Goal: Complete application form

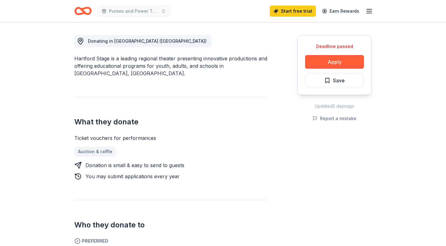
scroll to position [170, 0]
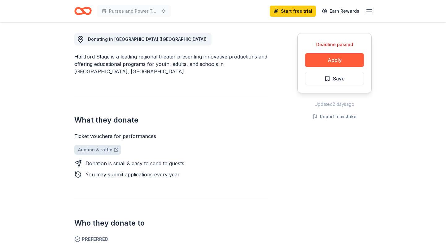
click at [99, 145] on link "Auction & raffle" at bounding box center [97, 150] width 47 height 10
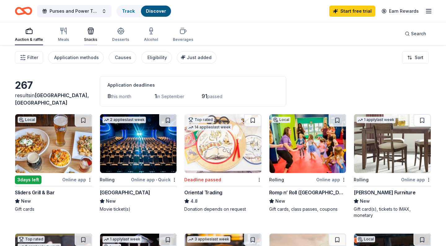
click at [88, 31] on icon "button" at bounding box center [90, 30] width 7 height 7
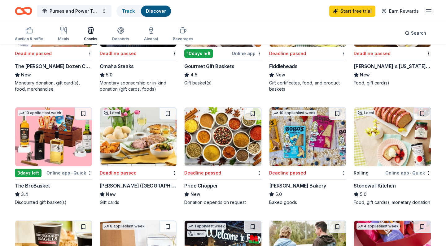
scroll to position [112, 0]
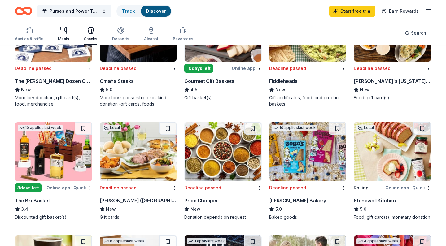
click at [65, 31] on icon "button" at bounding box center [66, 30] width 2 height 6
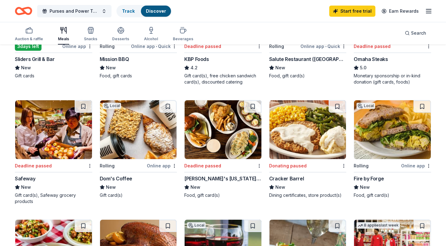
scroll to position [114, 0]
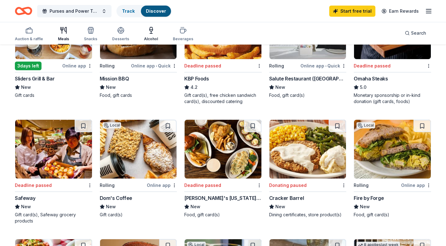
click at [151, 32] on icon "button" at bounding box center [151, 32] width 0 height 2
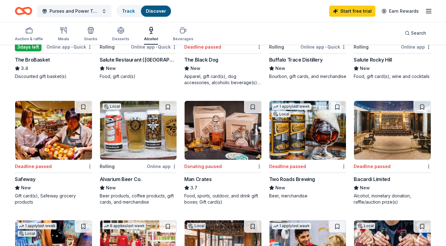
scroll to position [248, 0]
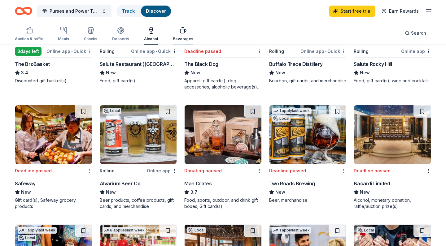
click at [180, 33] on icon "button" at bounding box center [183, 31] width 6 height 4
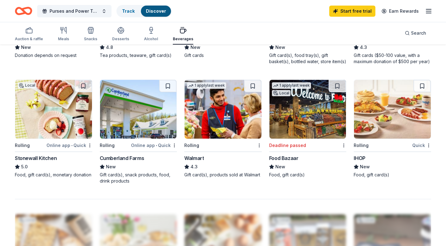
scroll to position [392, 0]
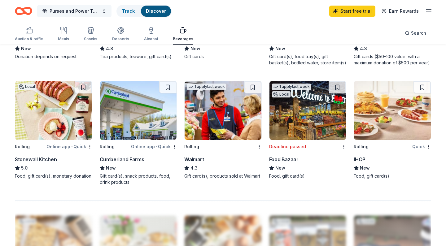
click at [104, 10] on button "Purses and Power Tool Bingo" at bounding box center [74, 11] width 74 height 12
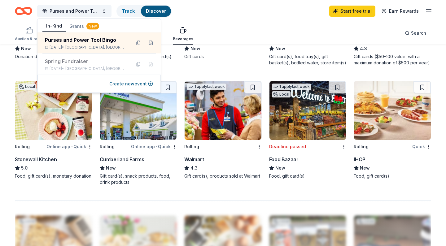
click at [117, 24] on div "In-Kind Grants New" at bounding box center [98, 26] width 123 height 12
click at [20, 27] on div "button" at bounding box center [29, 30] width 28 height 7
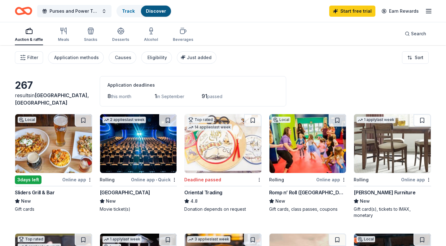
click at [30, 30] on rect "button" at bounding box center [29, 32] width 6 height 4
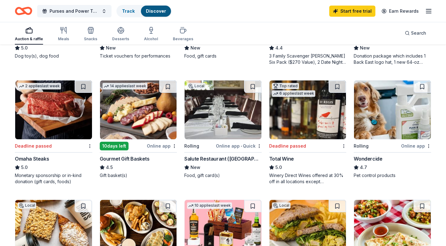
scroll to position [271, 0]
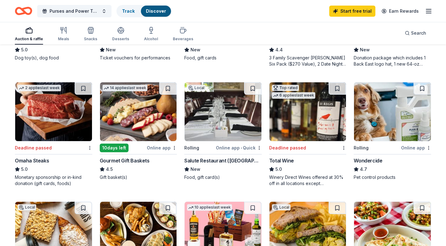
click at [73, 85] on img at bounding box center [53, 111] width 77 height 59
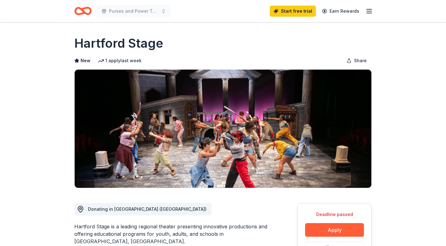
click at [79, 12] on icon "Home" at bounding box center [82, 11] width 17 height 15
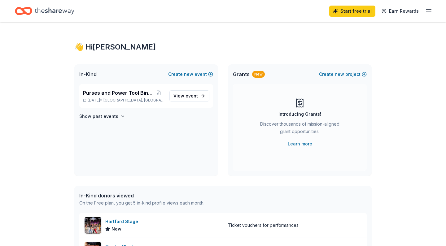
click at [130, 11] on div "Start free trial Earn Rewards" at bounding box center [223, 11] width 416 height 15
click at [192, 94] on span "event" at bounding box center [192, 95] width 12 height 5
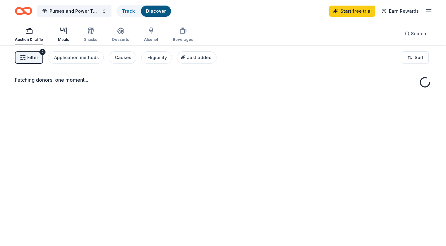
click at [63, 33] on icon "button" at bounding box center [63, 30] width 7 height 7
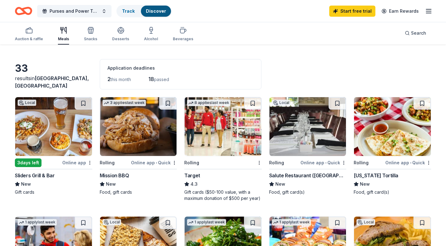
scroll to position [18, 0]
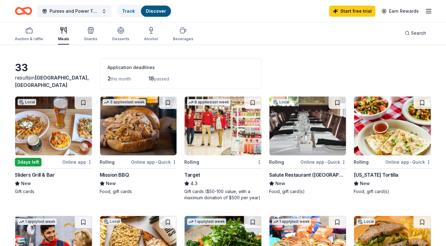
click at [143, 160] on div "Online app • Quick" at bounding box center [154, 162] width 46 height 8
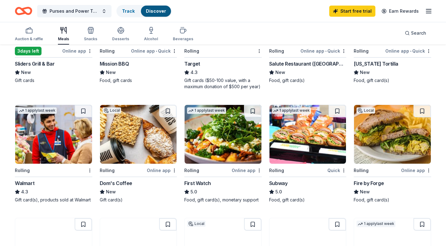
scroll to position [251, 0]
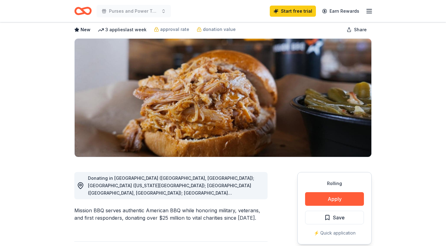
scroll to position [37, 0]
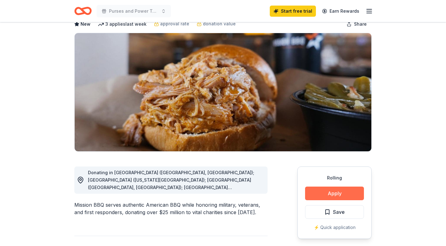
click at [334, 195] on button "Apply" at bounding box center [334, 194] width 59 height 14
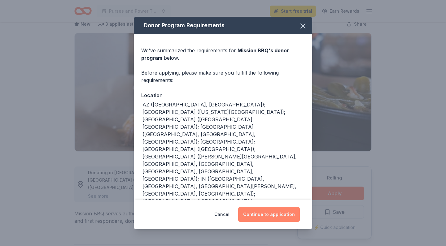
click at [268, 213] on button "Continue to application" at bounding box center [269, 214] width 62 height 15
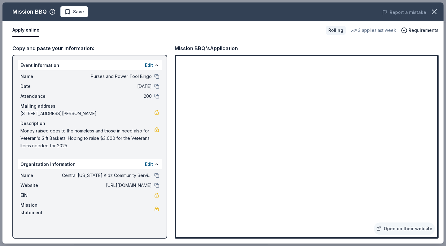
click at [81, 50] on div "Copy and paste your information:" at bounding box center [89, 48] width 155 height 8
click at [129, 186] on span "https://www.facebook.com/share/g/15SE16AgVF/" at bounding box center [107, 185] width 90 height 7
click at [156, 196] on link at bounding box center [156, 195] width 5 height 5
